Goal: Task Accomplishment & Management: Complete application form

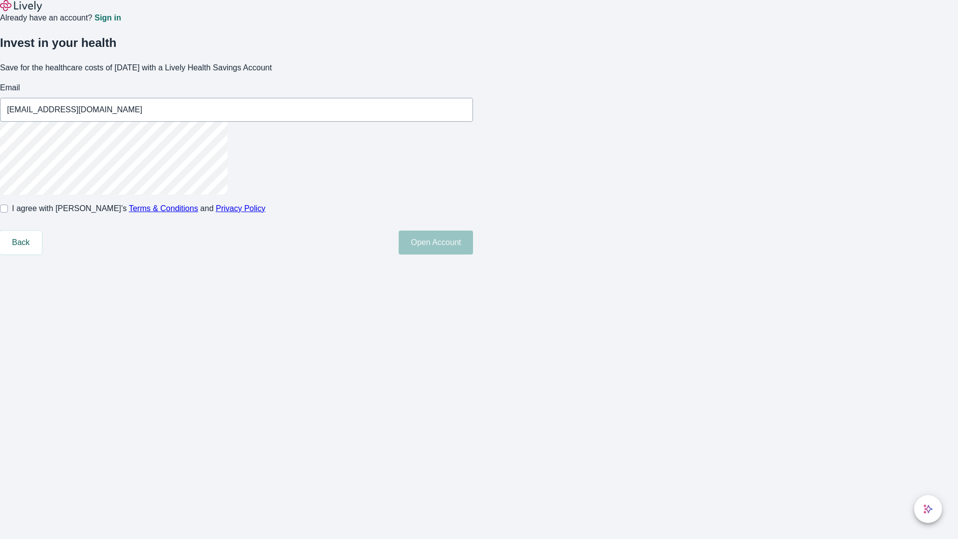
click at [8, 213] on input "I agree with Lively’s Terms & Conditions and Privacy Policy" at bounding box center [4, 209] width 8 height 8
checkbox input "true"
click at [473, 255] on button "Open Account" at bounding box center [436, 243] width 74 height 24
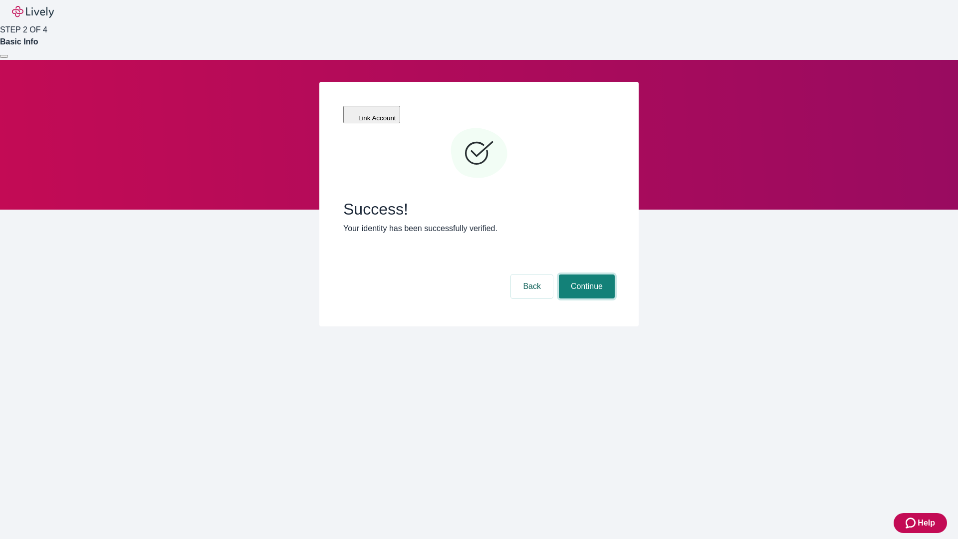
click at [585, 274] on button "Continue" at bounding box center [587, 286] width 56 height 24
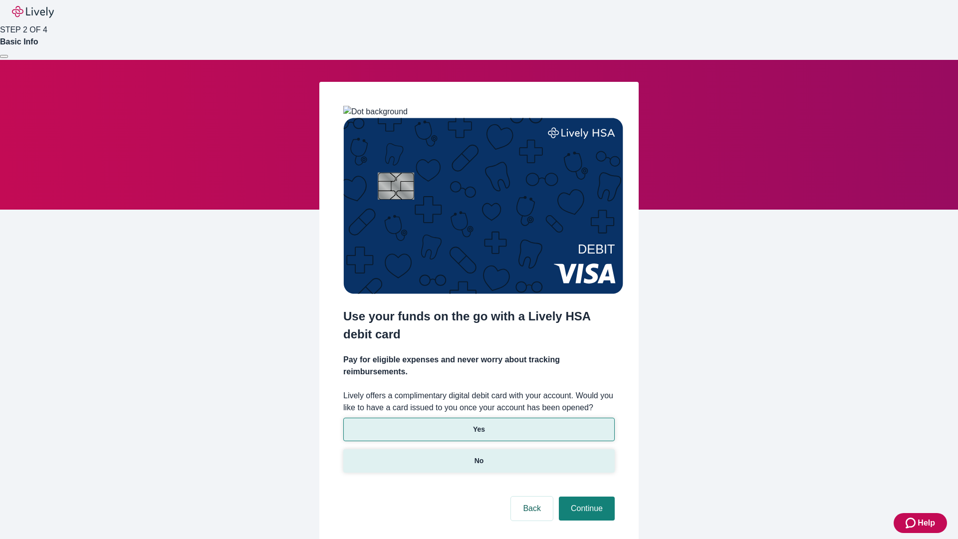
click at [479, 456] on p "No" at bounding box center [479, 461] width 9 height 10
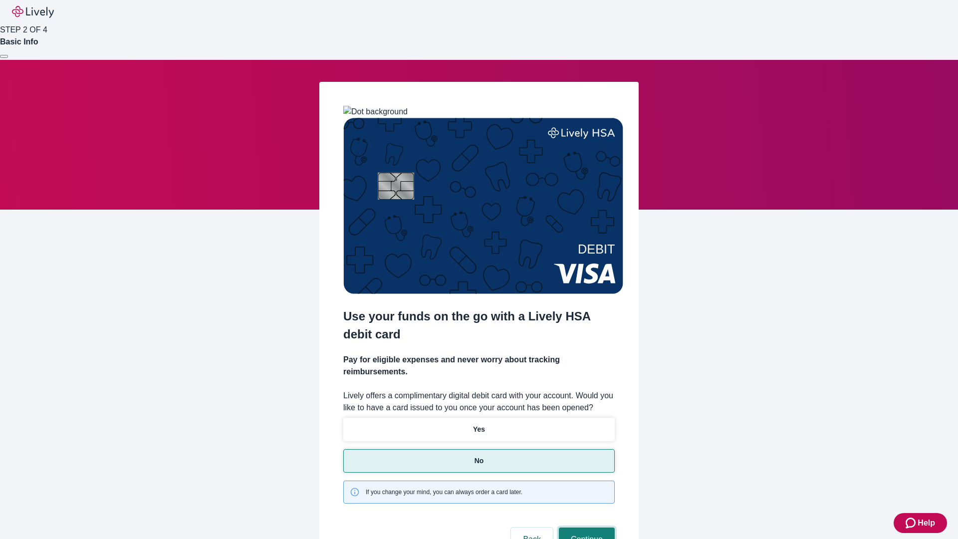
click at [585, 528] on button "Continue" at bounding box center [587, 540] width 56 height 24
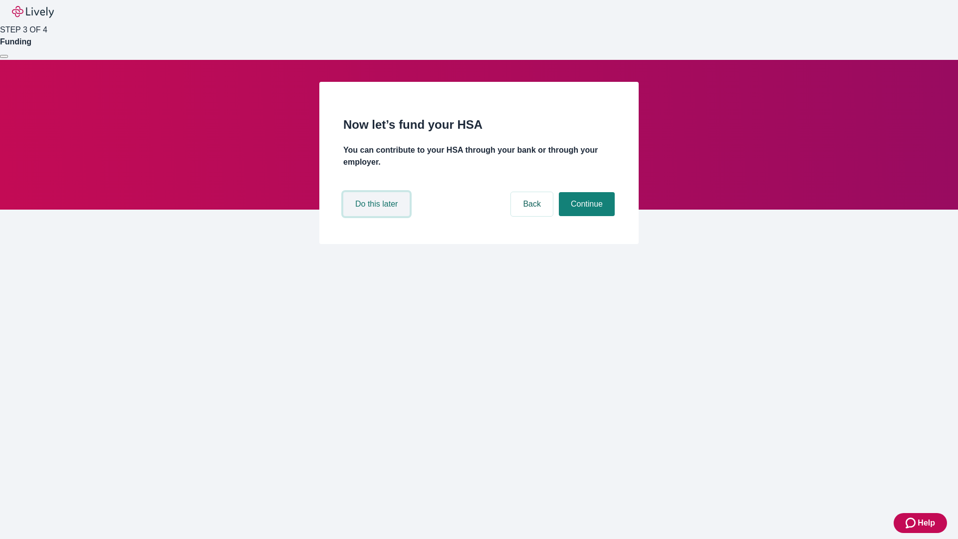
click at [378, 216] on button "Do this later" at bounding box center [376, 204] width 66 height 24
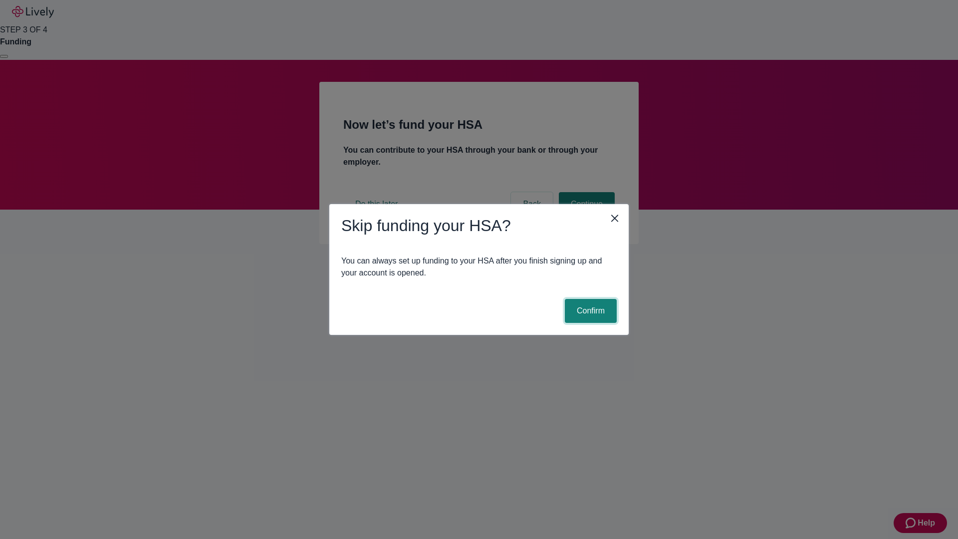
click at [589, 311] on button "Confirm" at bounding box center [591, 311] width 52 height 24
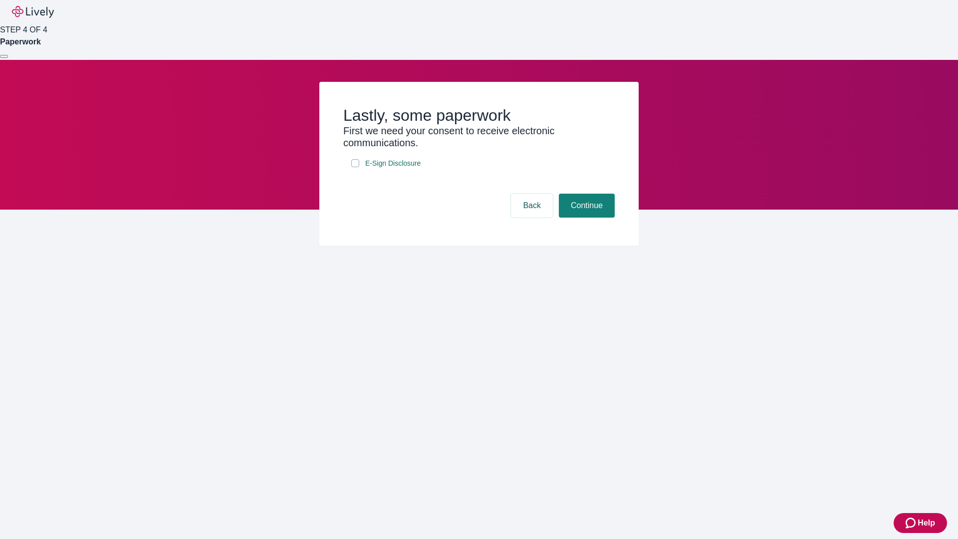
click at [355, 167] on input "E-Sign Disclosure" at bounding box center [355, 163] width 8 height 8
checkbox input "true"
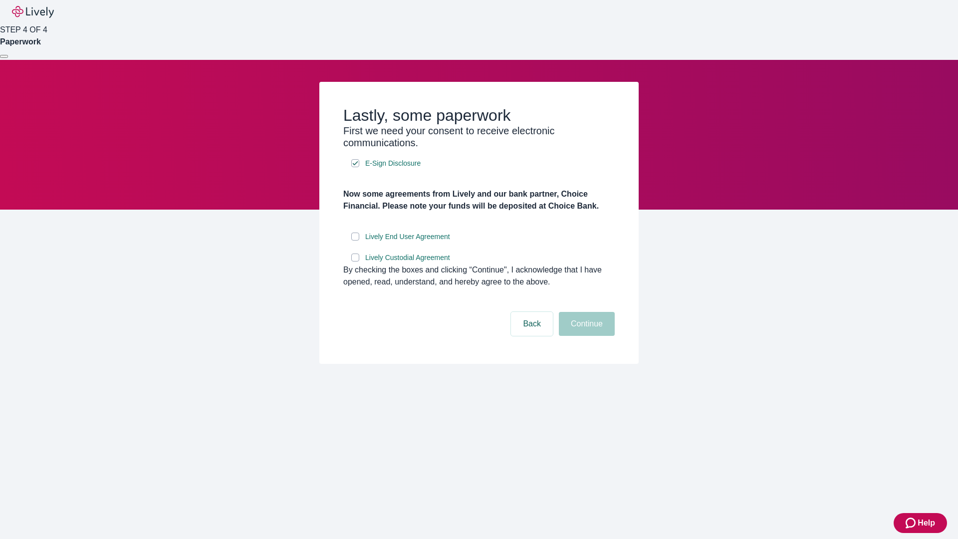
click at [355, 241] on input "Lively End User Agreement" at bounding box center [355, 237] width 8 height 8
checkbox input "true"
click at [355, 262] on input "Lively Custodial Agreement" at bounding box center [355, 258] width 8 height 8
checkbox input "true"
click at [585, 336] on button "Continue" at bounding box center [587, 324] width 56 height 24
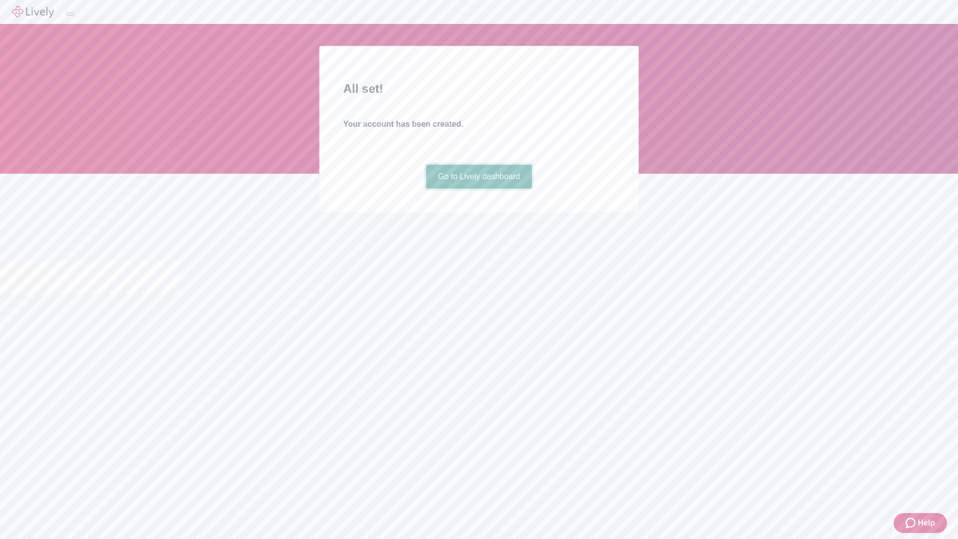
click at [479, 189] on link "Go to Lively dashboard" at bounding box center [479, 177] width 106 height 24
